Goal: Task Accomplishment & Management: Use online tool/utility

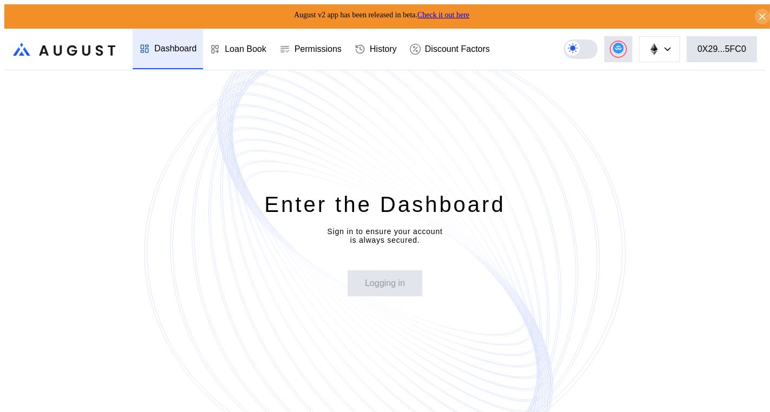
click at [607, 29] on header ".cls-1 { fill: url(#radial-gradient); } .cls-1, .cls-2 { stroke-width: 0px; } .…" at bounding box center [384, 50] width 761 height 42
click at [710, 51] on button "0X29...5FC0" at bounding box center [721, 49] width 70 height 26
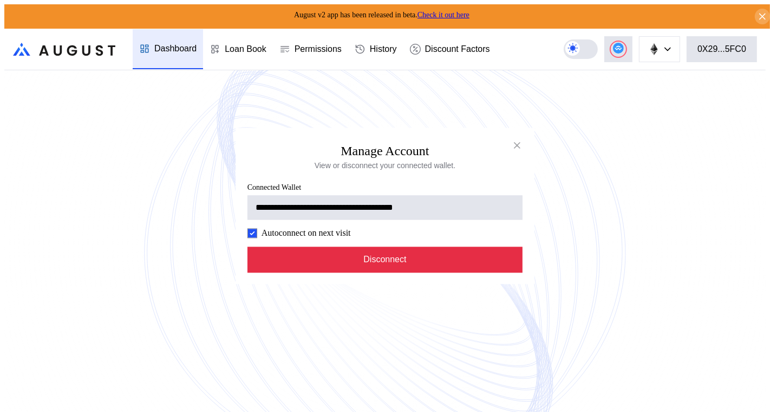
click at [398, 266] on button "Disconnect" at bounding box center [384, 260] width 275 height 26
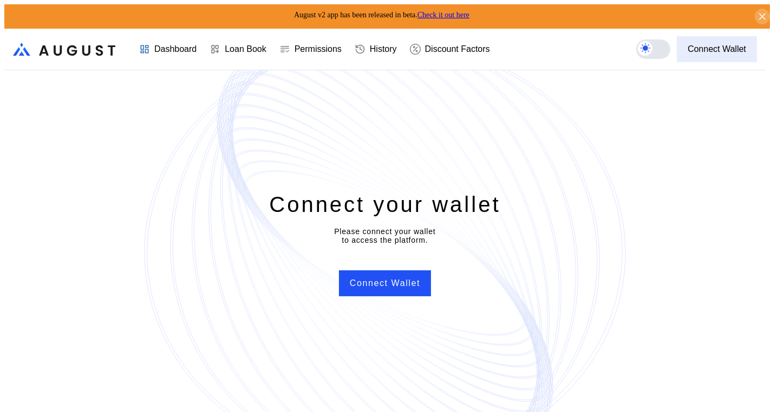
click at [724, 50] on div "Connect Wallet" at bounding box center [716, 49] width 58 height 10
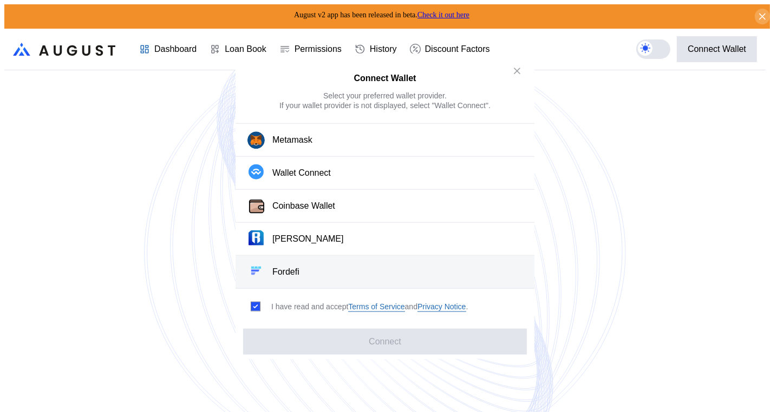
click at [351, 266] on button "Fordefi" at bounding box center [384, 272] width 299 height 33
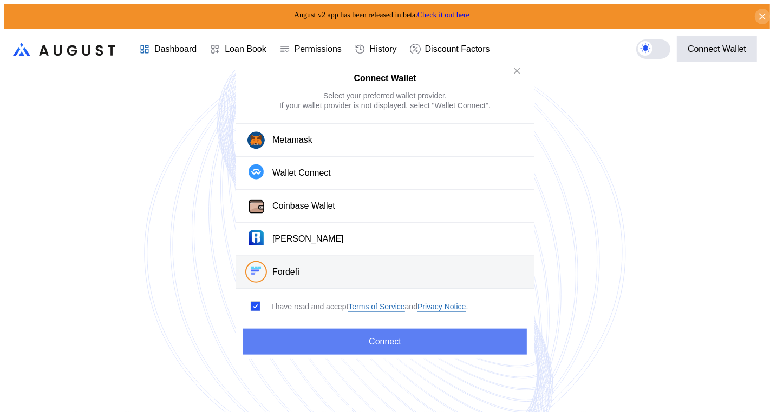
click at [361, 331] on button "Connect" at bounding box center [385, 341] width 284 height 26
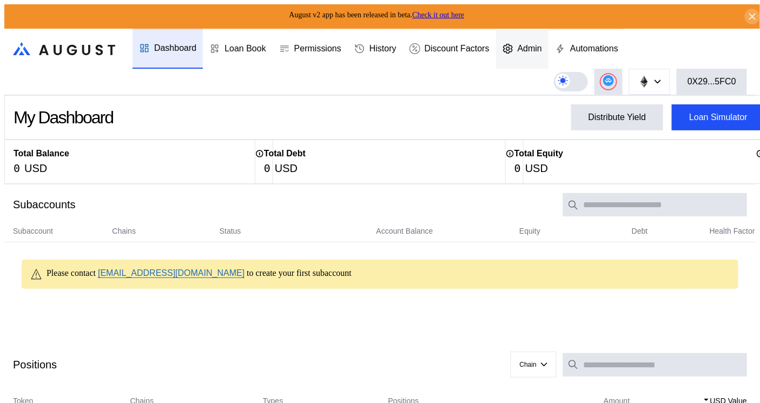
click at [545, 38] on div "Admin" at bounding box center [522, 49] width 52 height 40
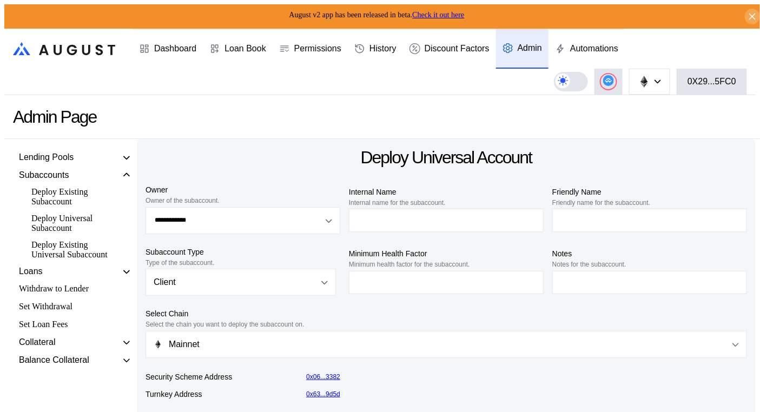
click at [58, 257] on div "Deploy Existing Universal Subaccount" at bounding box center [74, 250] width 96 height 23
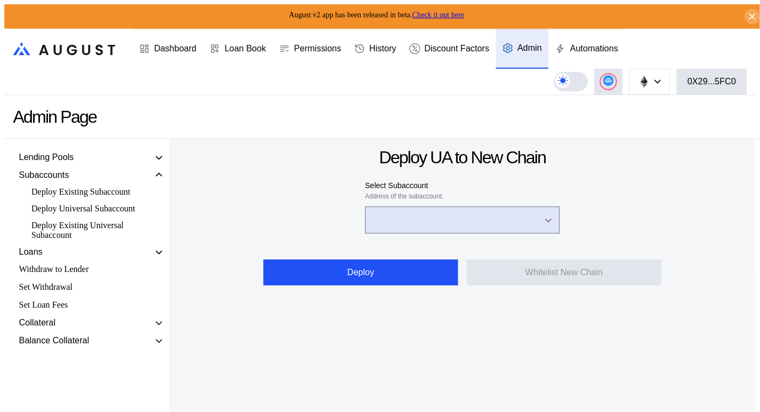
click at [374, 211] on input "Open menu" at bounding box center [456, 220] width 167 height 26
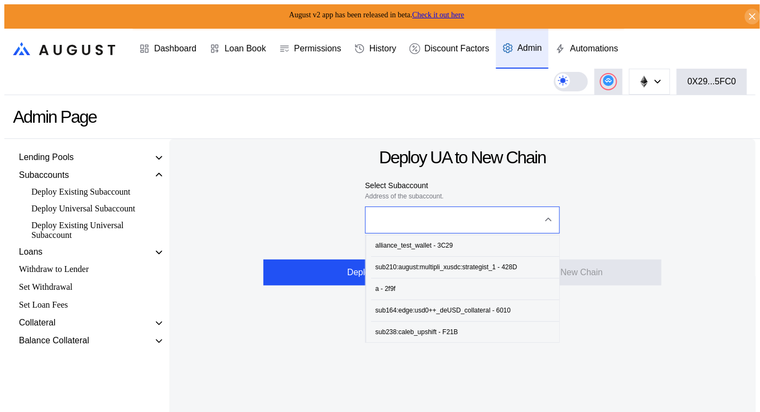
paste input "**********"
type input "**********"
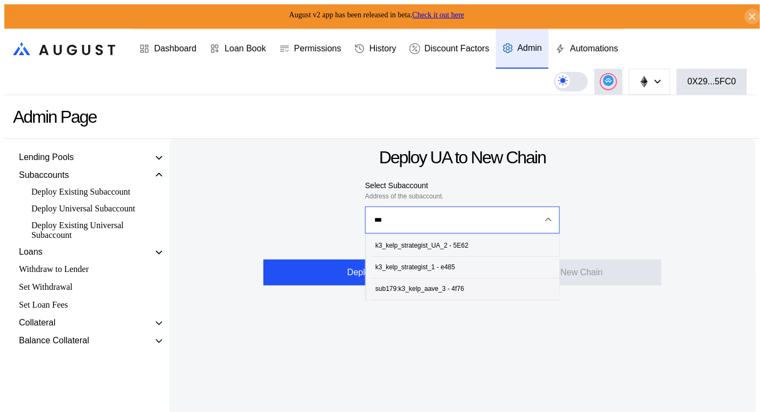
click at [465, 290] on span "sub179:k3_kelp_aave_3 - 4f76" at bounding box center [465, 289] width 188 height 22
type input "**********"
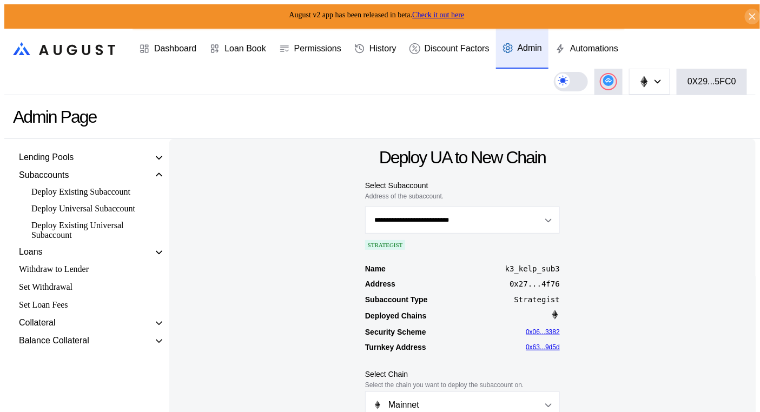
scroll to position [68, 0]
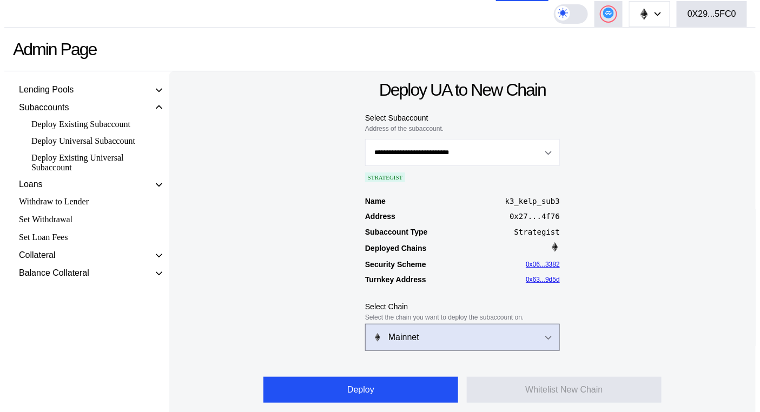
click at [514, 344] on button "Mainnet" at bounding box center [462, 337] width 195 height 27
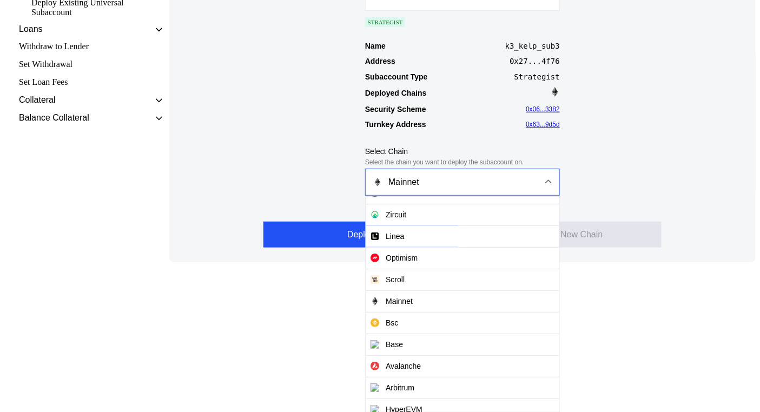
scroll to position [152, 0]
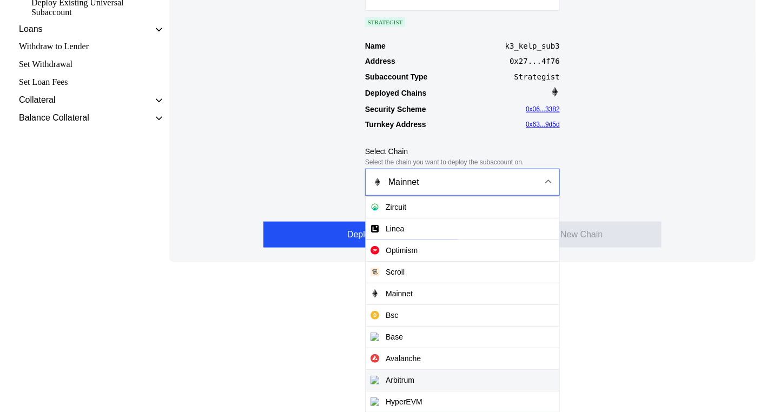
click at [403, 384] on span "Arbitrum" at bounding box center [462, 381] width 193 height 22
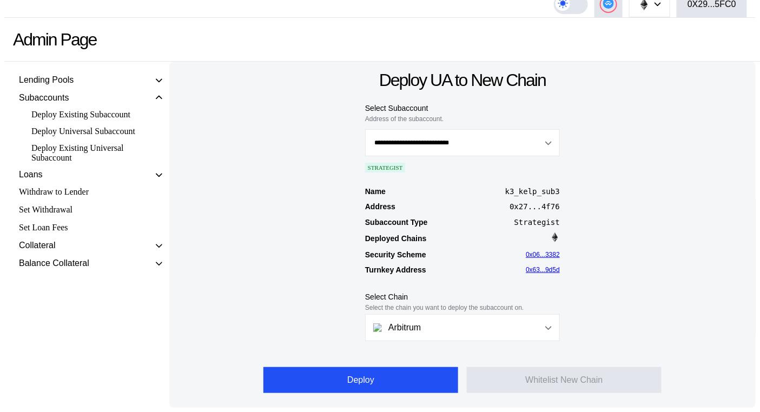
scroll to position [68, 0]
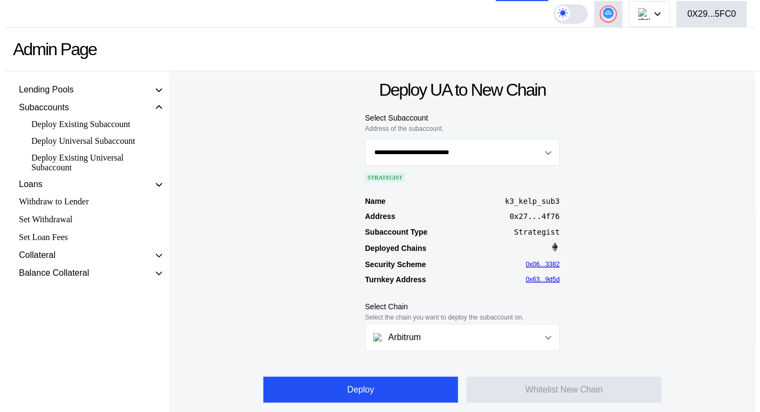
click at [675, 240] on div "Name k3_kelp_sub3 Address 0x27...4f76 Subaccount Type Strategist Deployed Chain…" at bounding box center [462, 242] width 569 height 94
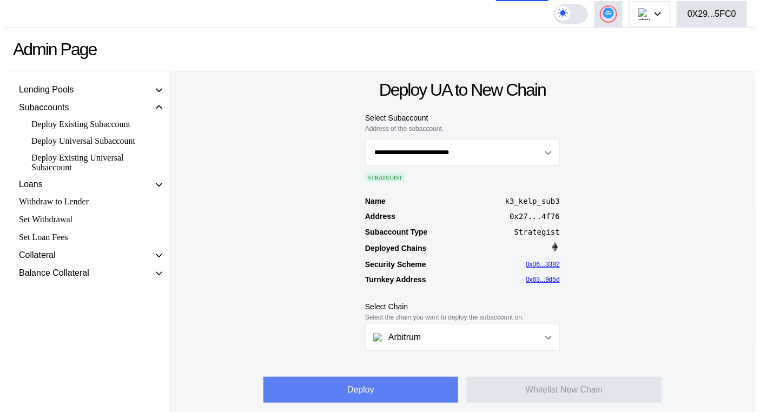
click at [358, 387] on button "Deploy" at bounding box center [361, 390] width 195 height 26
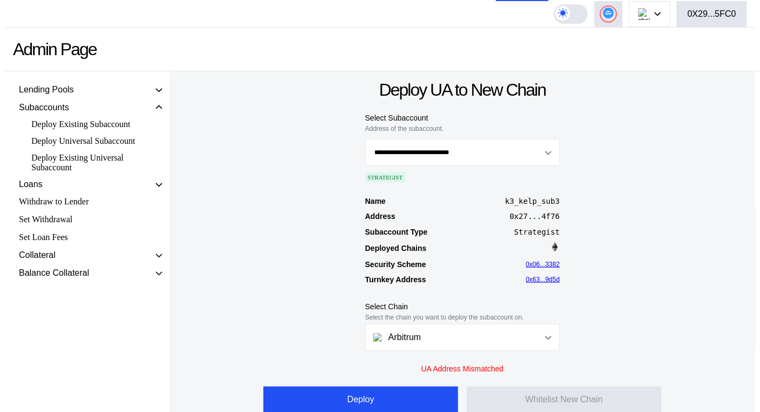
click at [622, 265] on div "Name k3_kelp_sub3 Address 0x27...4f76 Subaccount Type Strategist Deployed Chain…" at bounding box center [462, 242] width 569 height 94
click at [511, 57] on div "Admin Page" at bounding box center [388, 50] width 769 height 44
click at [599, 212] on div "Name k3_kelp_sub3 Address 0x27...4f76 Subaccount Type Strategist Deployed Chain…" at bounding box center [462, 242] width 569 height 94
click at [633, 104] on div "**********" at bounding box center [462, 246] width 587 height 350
